Goal: Task Accomplishment & Management: Use online tool/utility

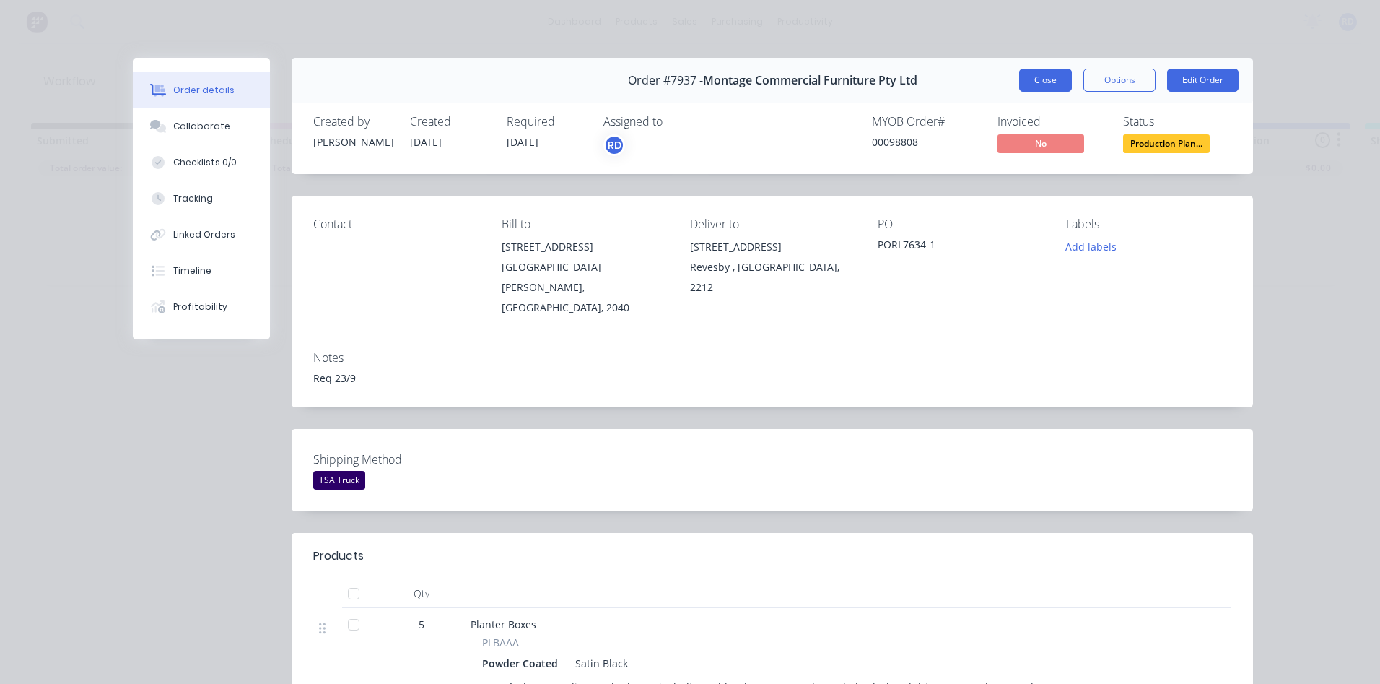
click at [1027, 84] on button "Close" at bounding box center [1045, 80] width 53 height 23
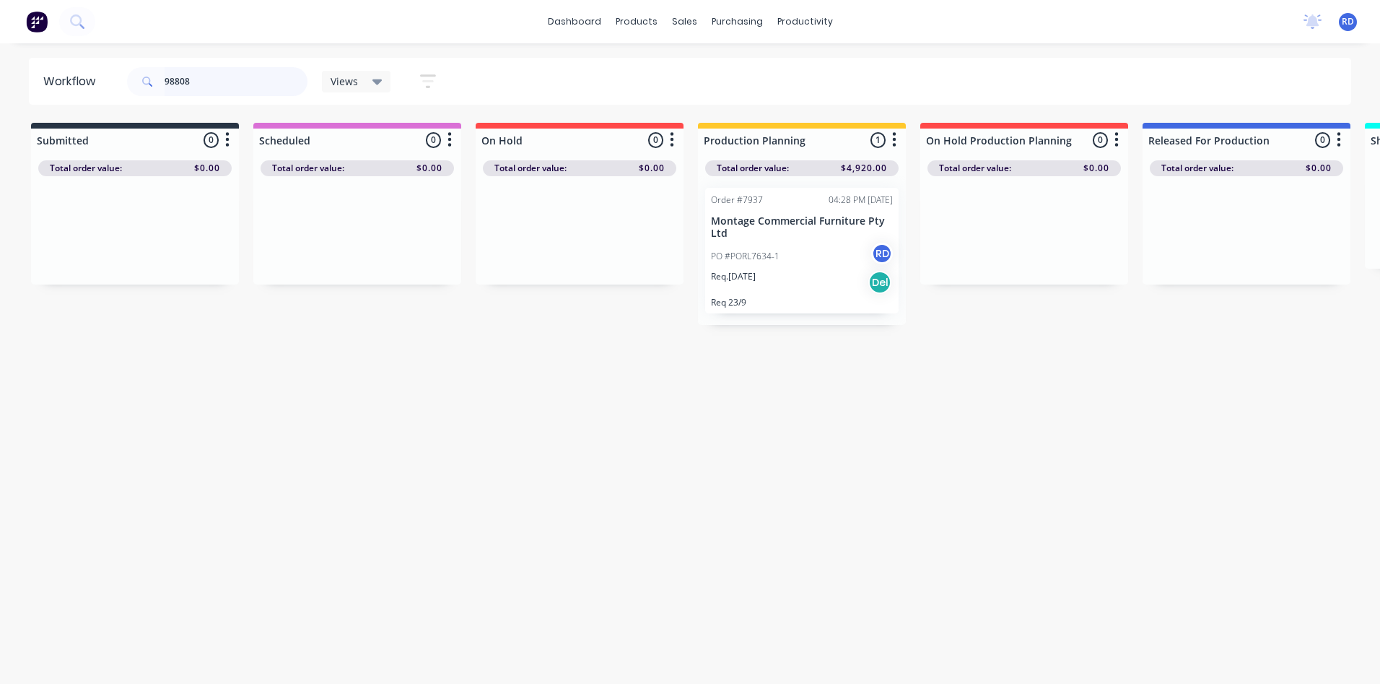
drag, startPoint x: 213, startPoint y: 79, endPoint x: 106, endPoint y: 87, distance: 107.1
click at [106, 87] on header "Workflow 98808 Views Save new view None (Default) edit Delivery edit Production…" at bounding box center [690, 81] width 1323 height 47
type input "9"
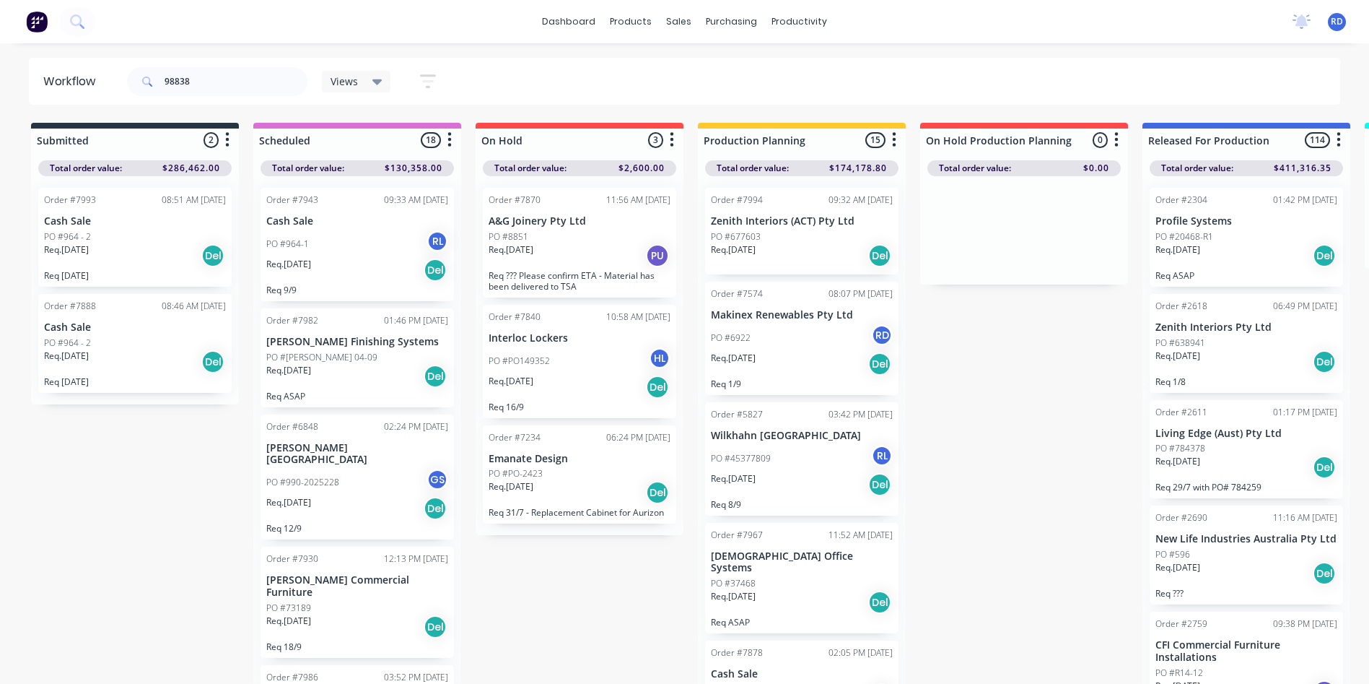
click at [738, 242] on p "PO #677603" at bounding box center [736, 236] width 50 height 13
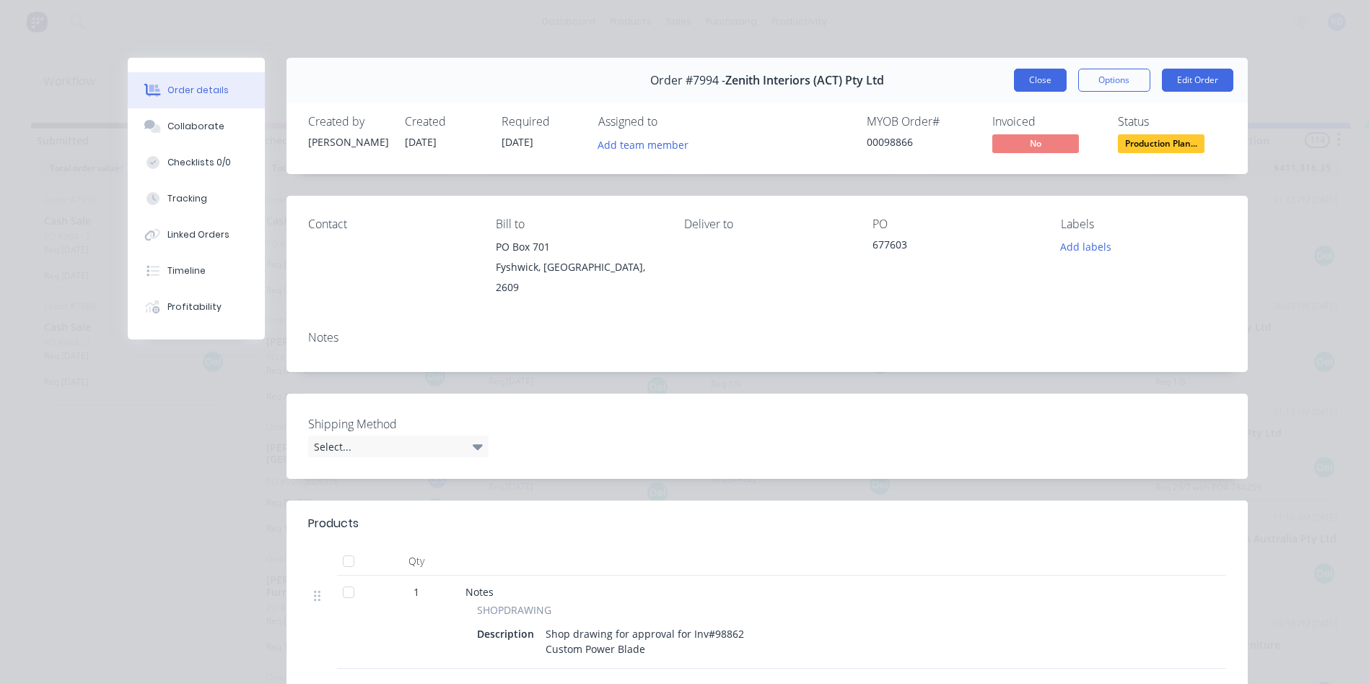
click at [1024, 74] on button "Close" at bounding box center [1040, 80] width 53 height 23
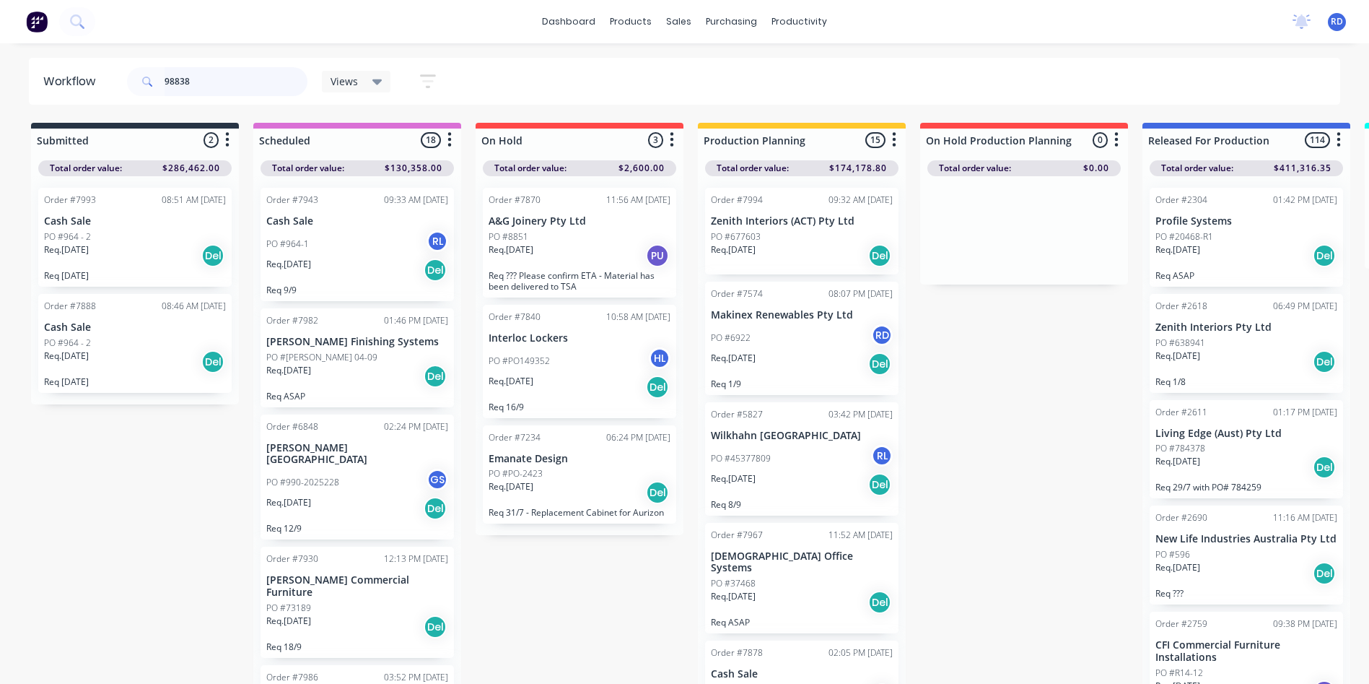
click at [211, 83] on input "98838" at bounding box center [236, 81] width 143 height 29
drag, startPoint x: 196, startPoint y: 82, endPoint x: 149, endPoint y: 84, distance: 47.0
click at [149, 84] on div "98838" at bounding box center [217, 81] width 180 height 29
type input "98838"
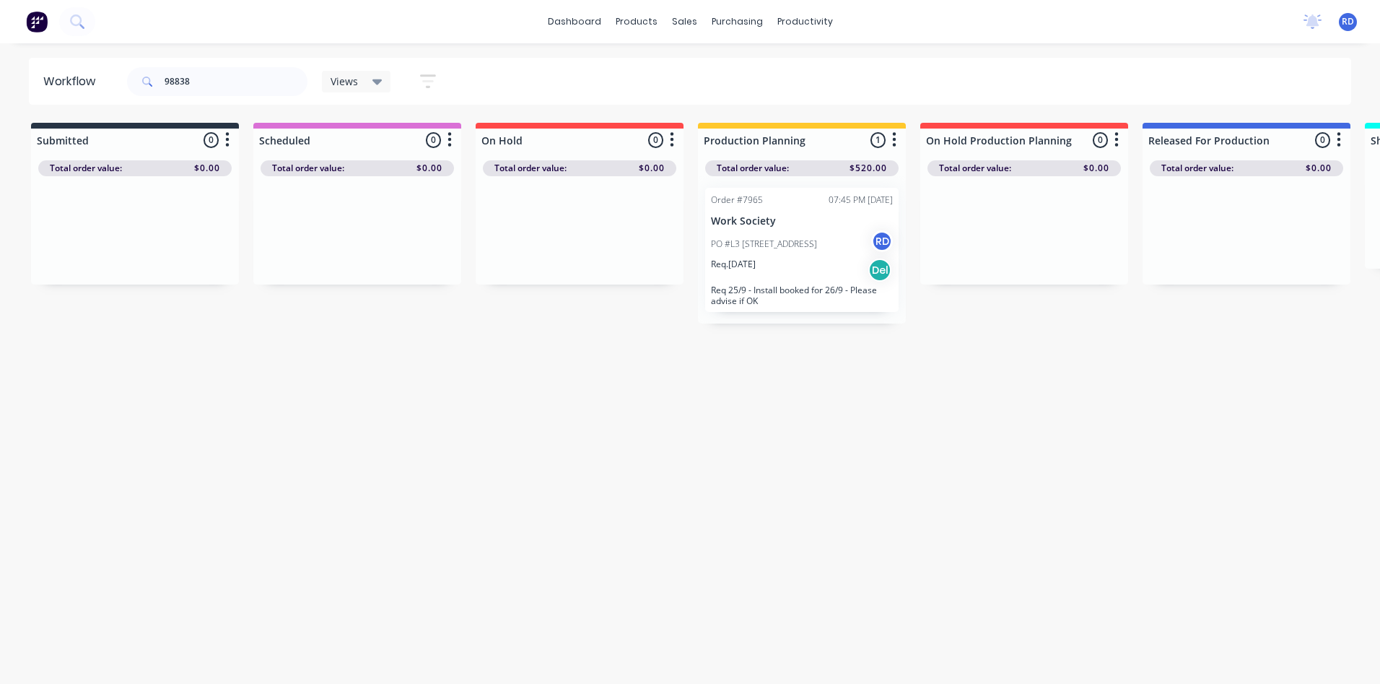
click at [751, 264] on p "Req. [DATE]" at bounding box center [733, 264] width 45 height 13
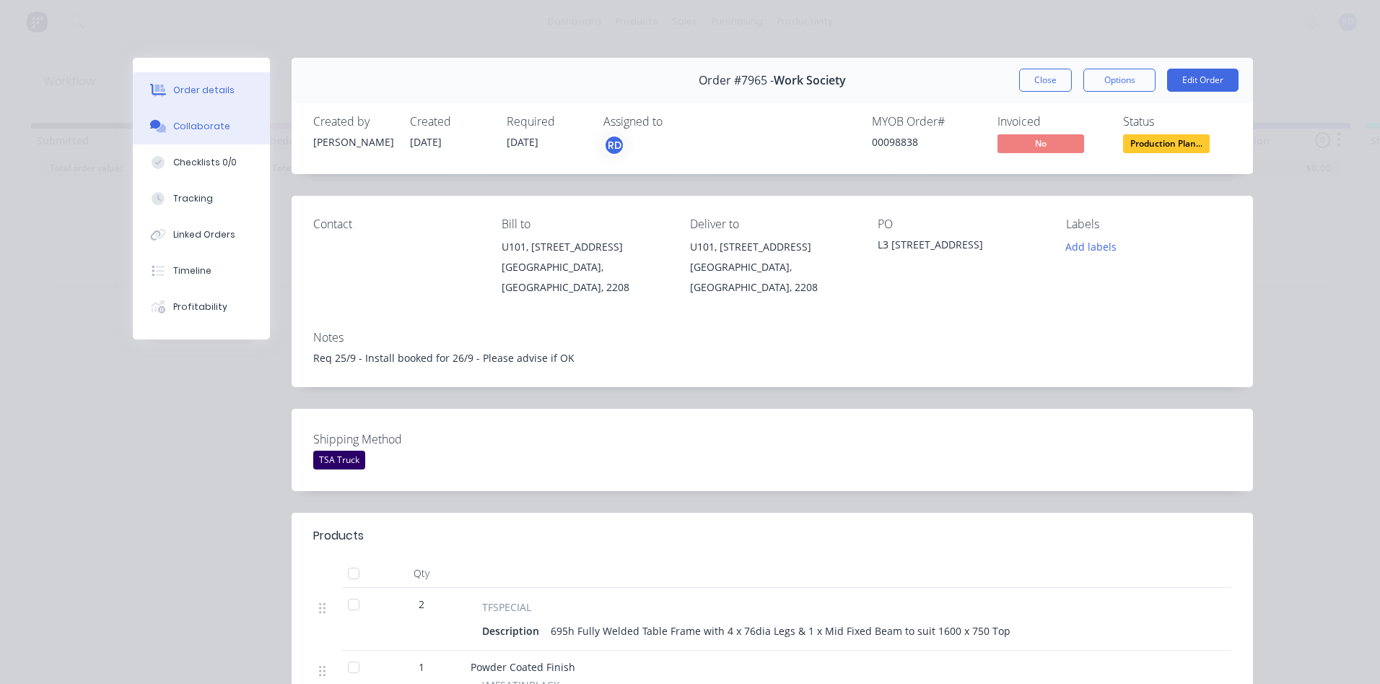
click at [201, 123] on div "Collaborate" at bounding box center [201, 126] width 57 height 13
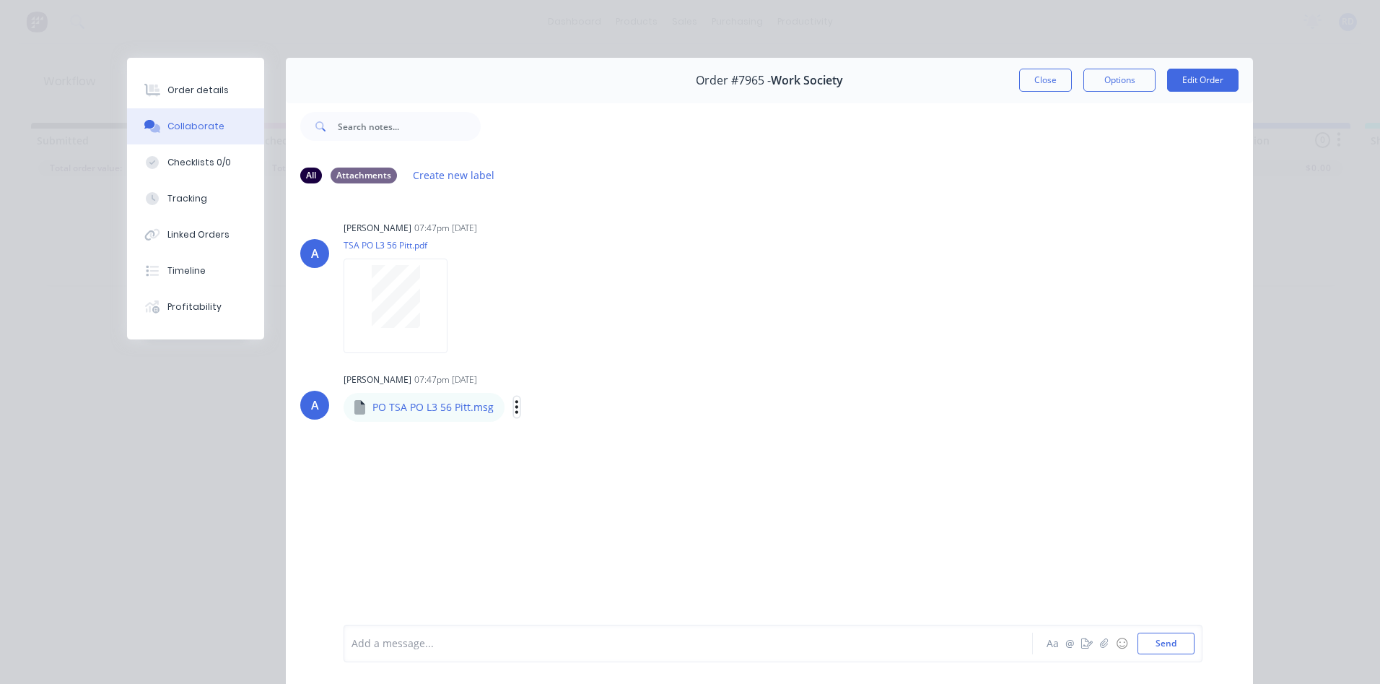
click at [515, 404] on icon "button" at bounding box center [517, 406] width 4 height 17
click at [572, 444] on button "Download" at bounding box center [612, 445] width 162 height 32
